Goal: Task Accomplishment & Management: Complete application form

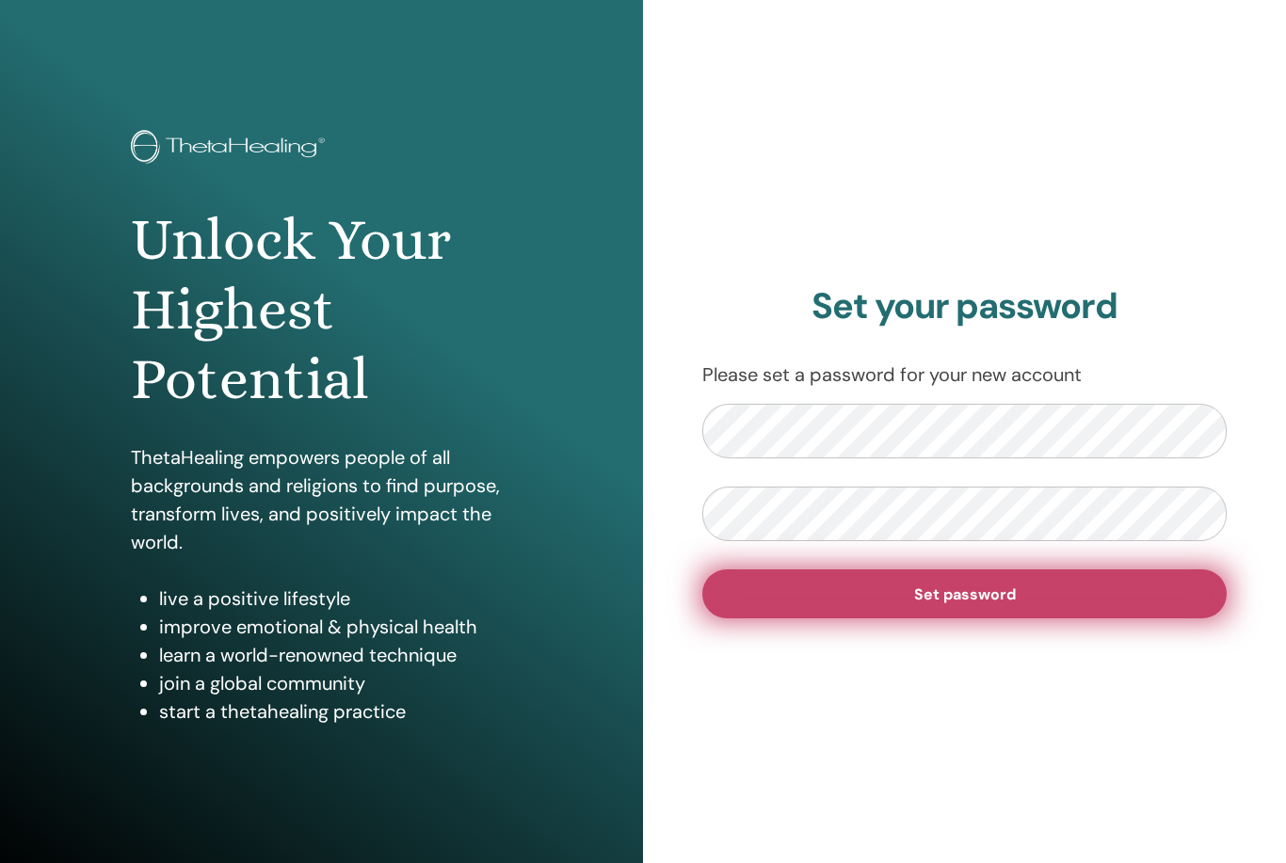
click at [858, 579] on button "Set password" at bounding box center [964, 594] width 524 height 49
click at [887, 603] on button "Set password" at bounding box center [964, 594] width 524 height 49
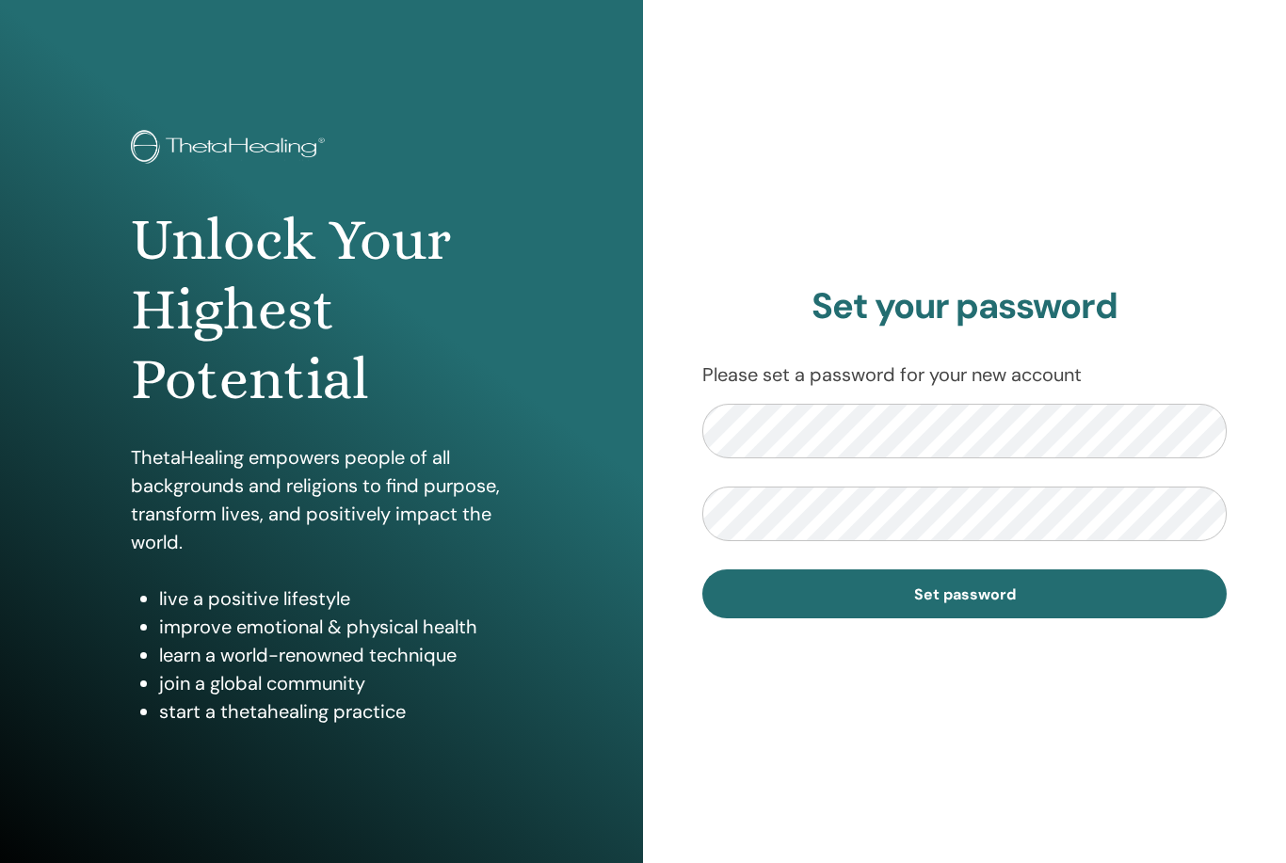
scroll to position [40, 0]
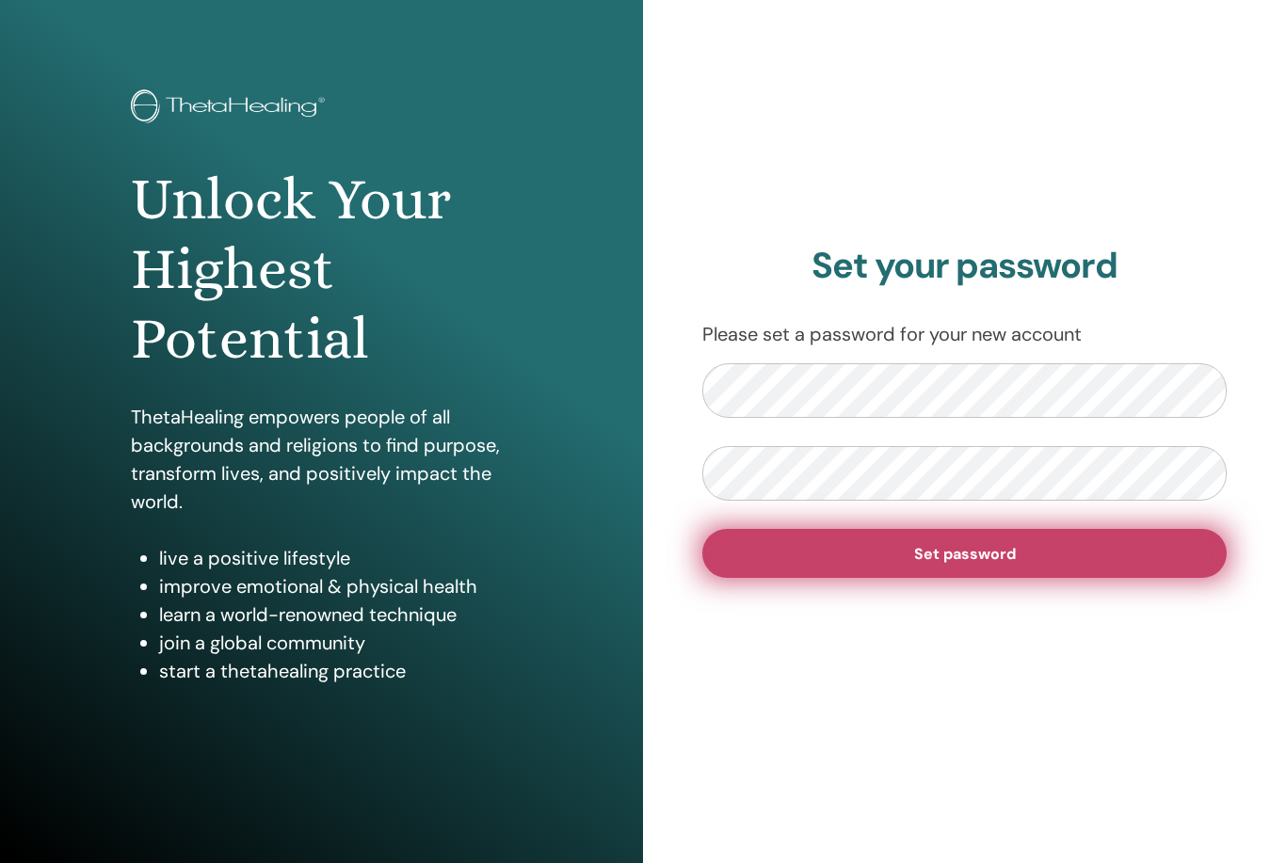
click at [783, 536] on button "Set password" at bounding box center [964, 553] width 524 height 49
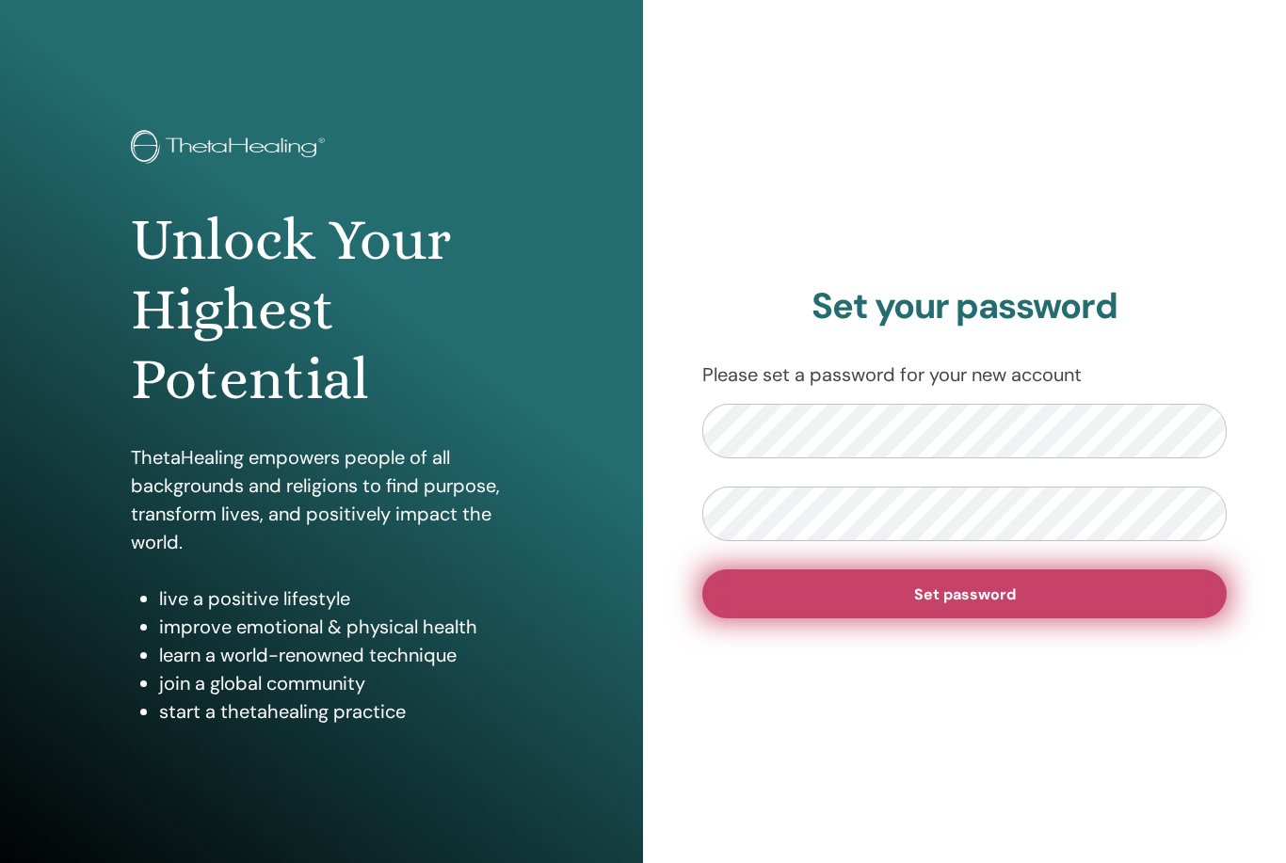
click at [961, 607] on button "Set password" at bounding box center [964, 594] width 524 height 49
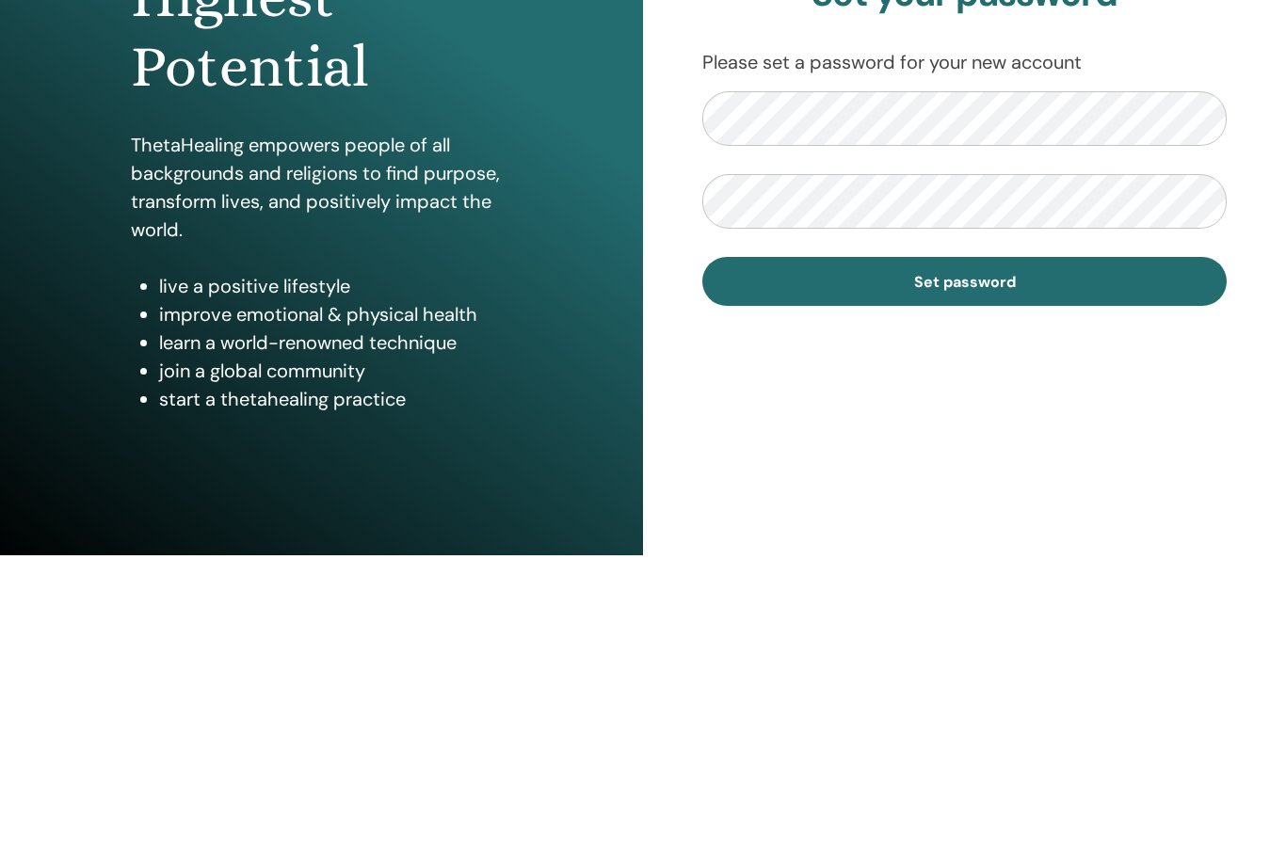
scroll to position [15, 0]
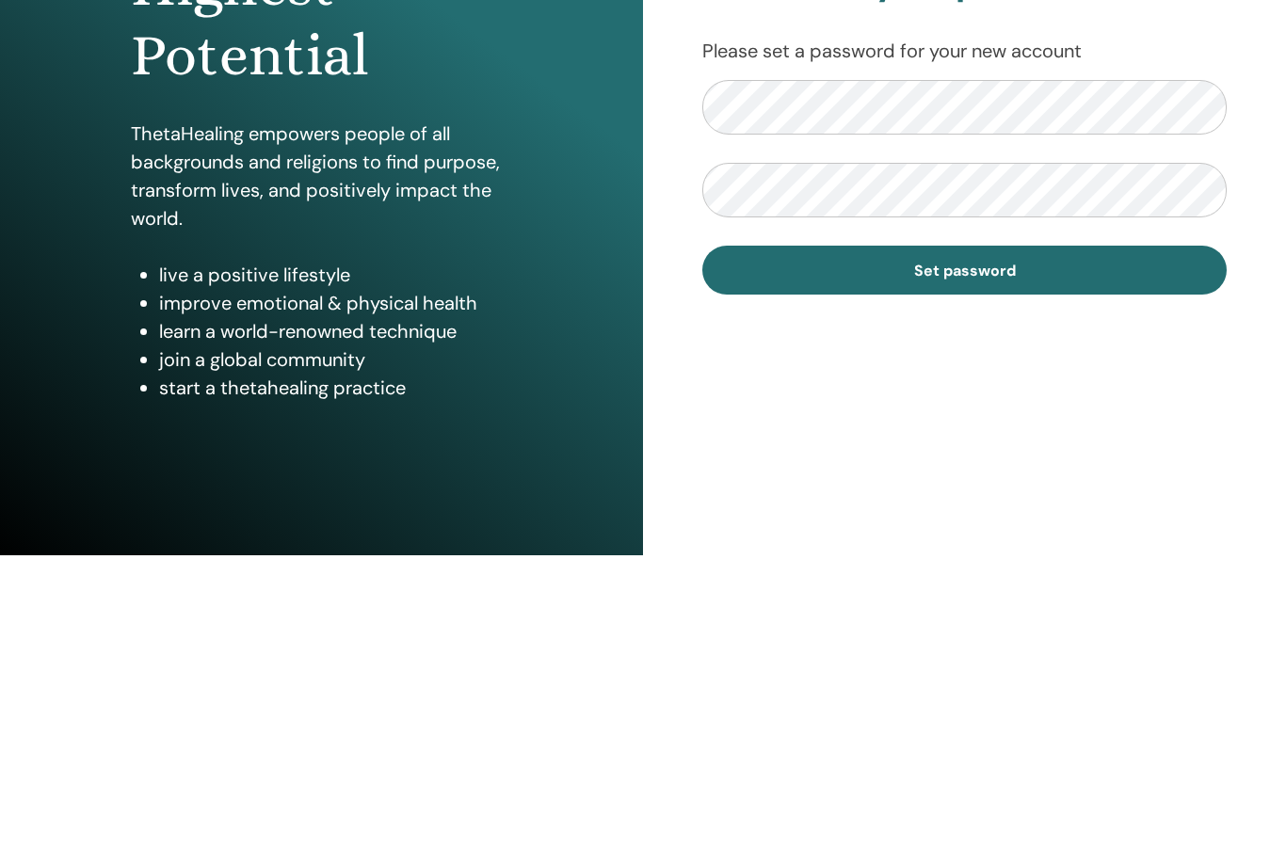
click at [668, 108] on div "Set your password Please set a password for your new account Set password" at bounding box center [964, 437] width 643 height 904
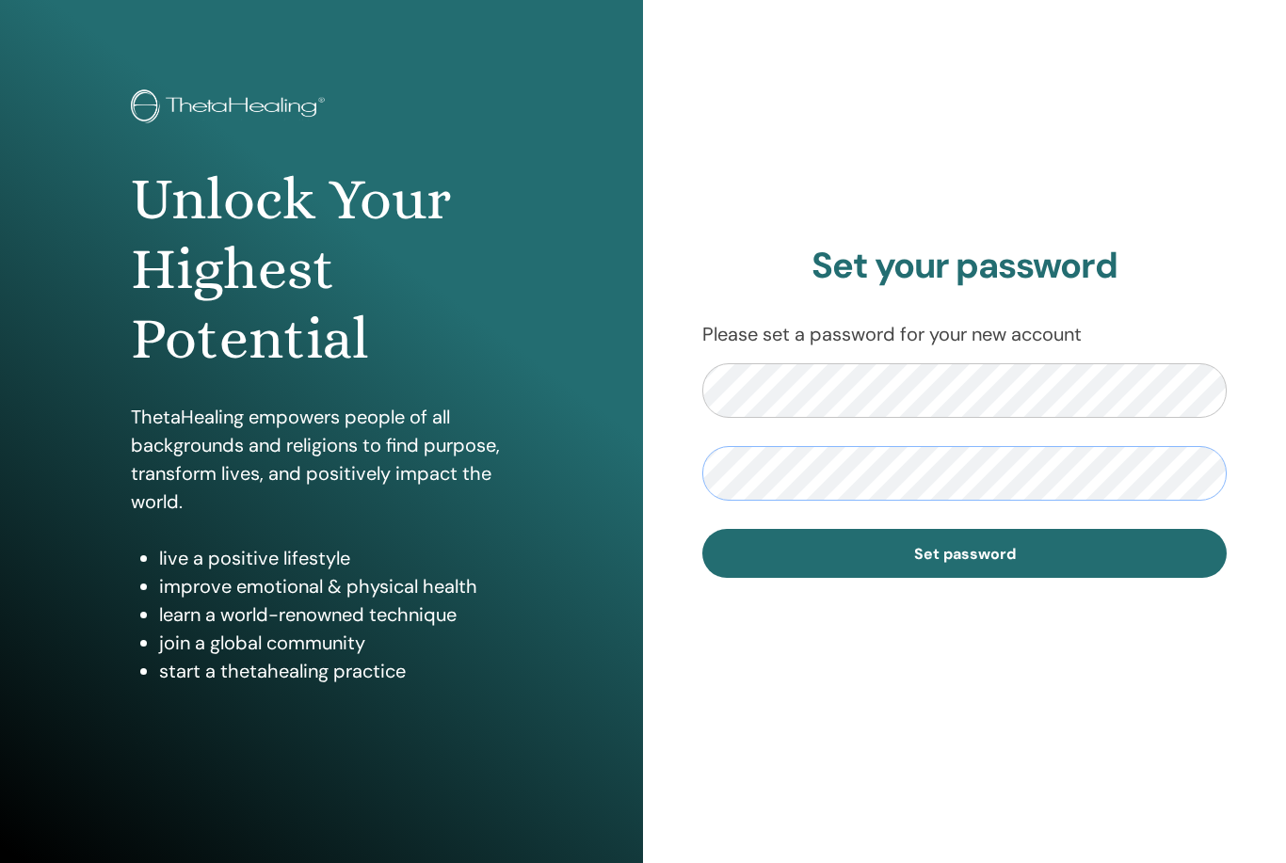
click at [608, 180] on div "Unlock Your Highest Potential ThetaHealing empowers people of all backgrounds a…" at bounding box center [643, 412] width 1286 height 904
click at [679, 462] on div "Set your password Please set a password for your new account Set password" at bounding box center [964, 412] width 643 height 904
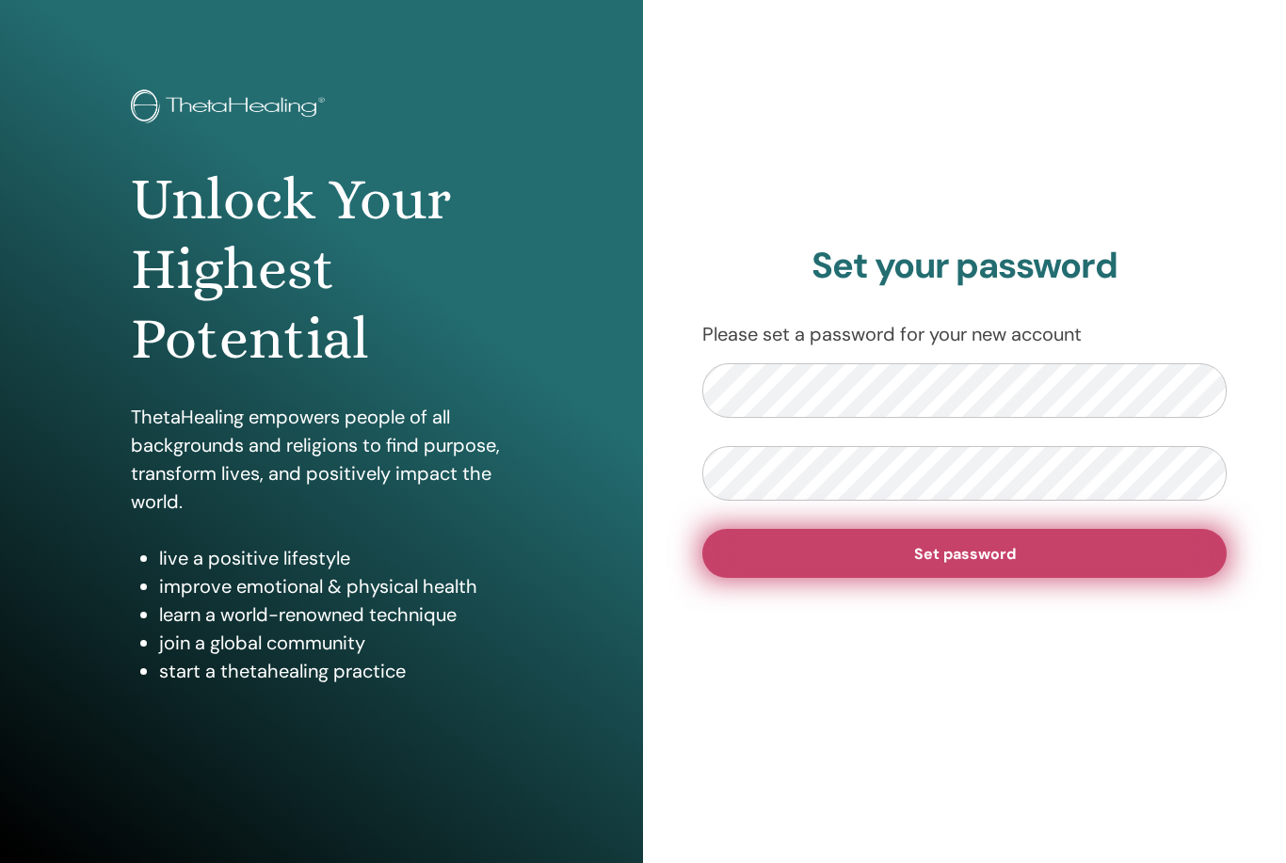
click at [800, 553] on button "Set password" at bounding box center [964, 553] width 524 height 49
